Goal: Find specific page/section: Find specific page/section

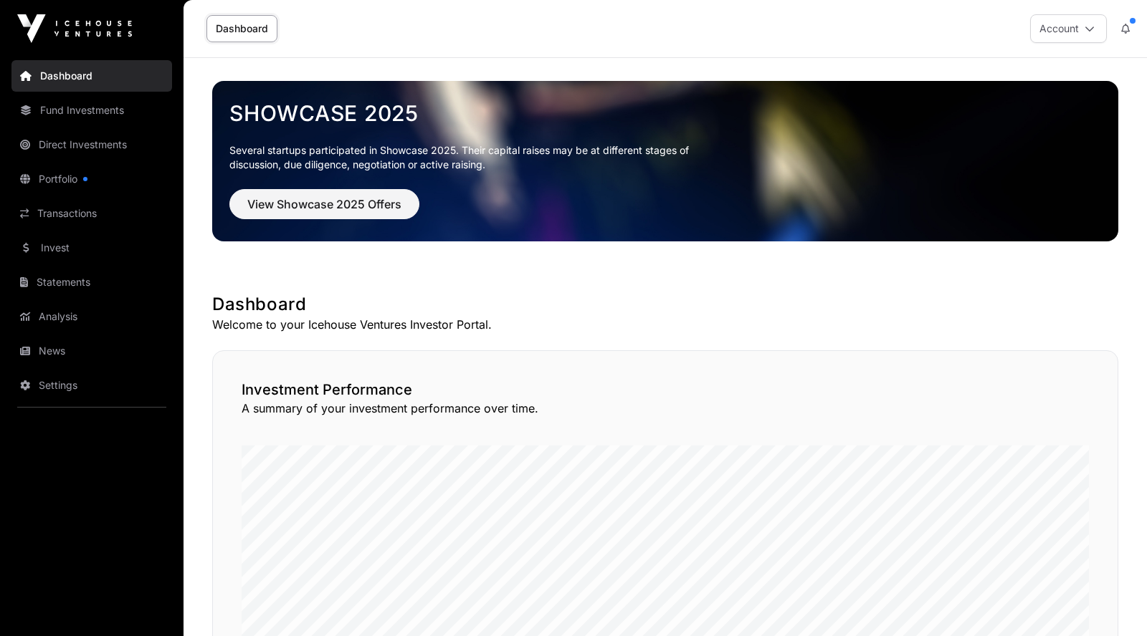
click at [60, 179] on link "Portfolio" at bounding box center [91, 179] width 161 height 32
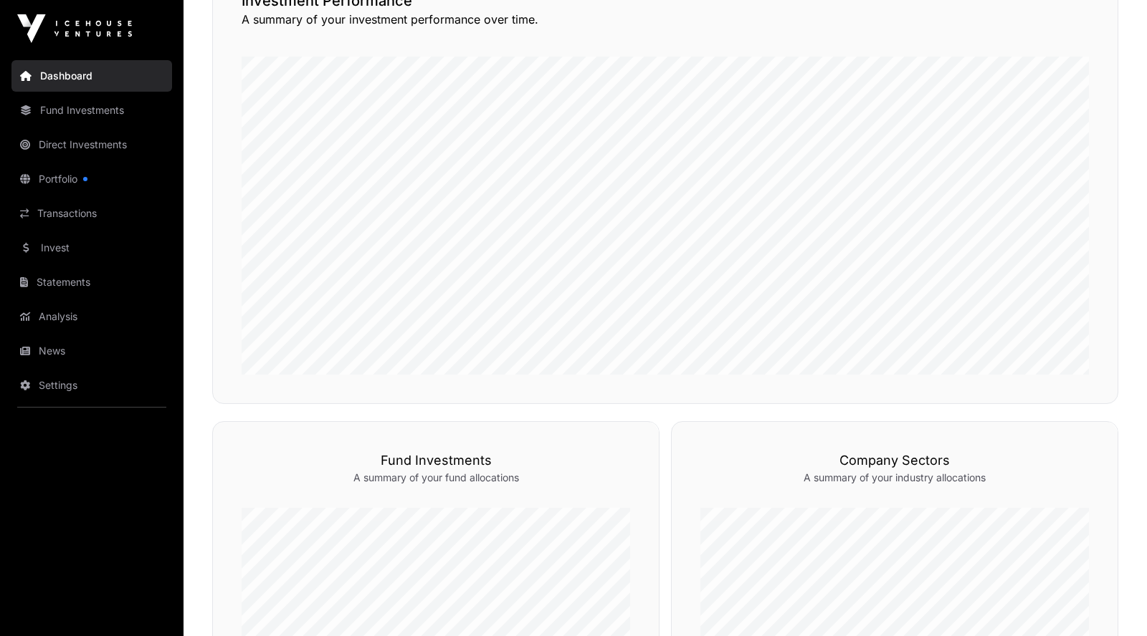
scroll to position [370, 0]
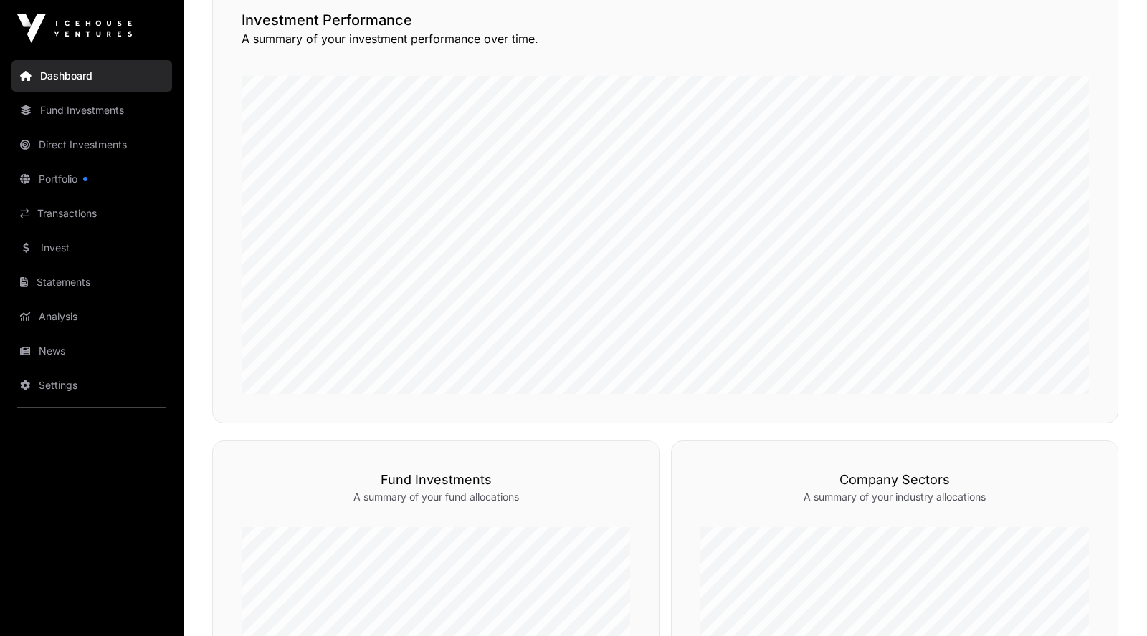
click at [86, 113] on link "Fund Investments" at bounding box center [91, 111] width 161 height 32
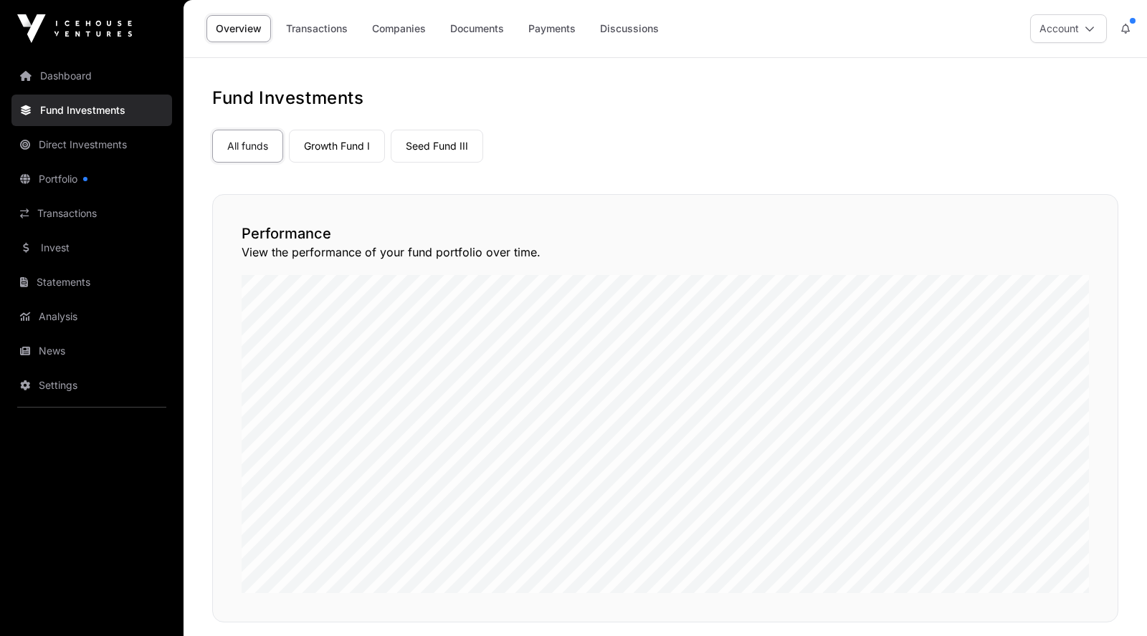
click at [409, 27] on link "Companies" at bounding box center [399, 28] width 72 height 27
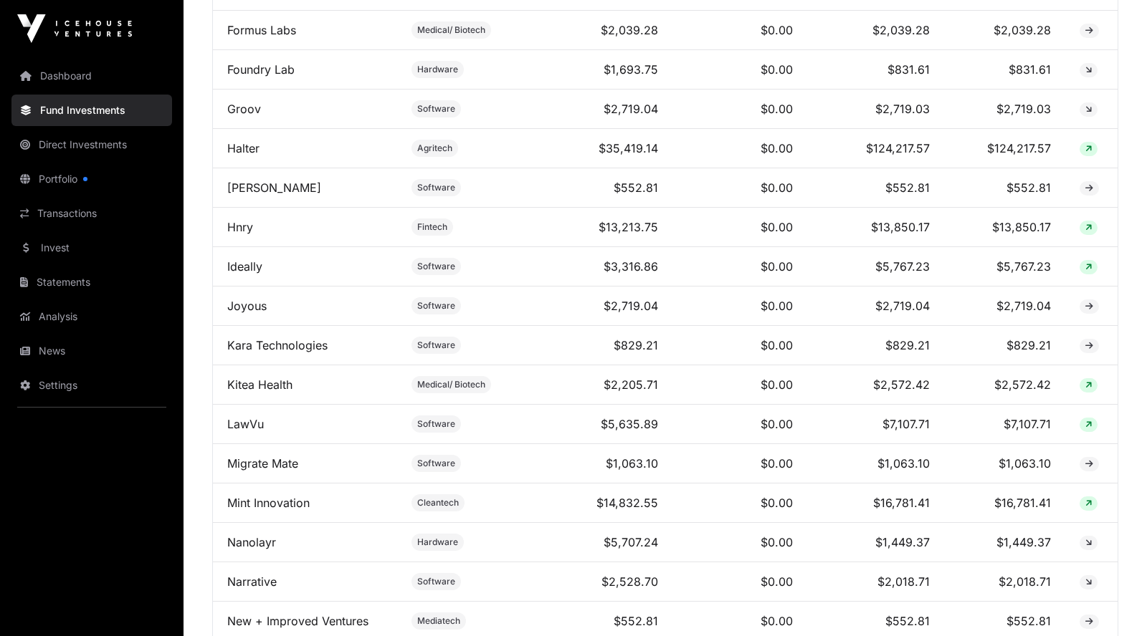
scroll to position [1526, 0]
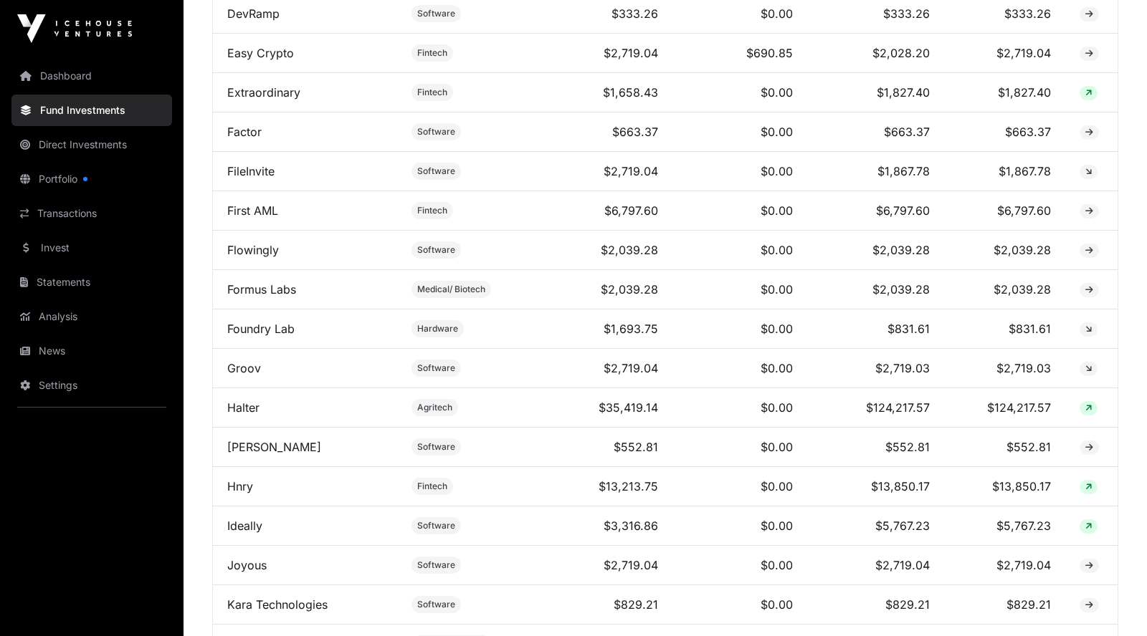
click at [70, 76] on link "Dashboard" at bounding box center [91, 76] width 161 height 32
